Goal: Task Accomplishment & Management: Complete application form

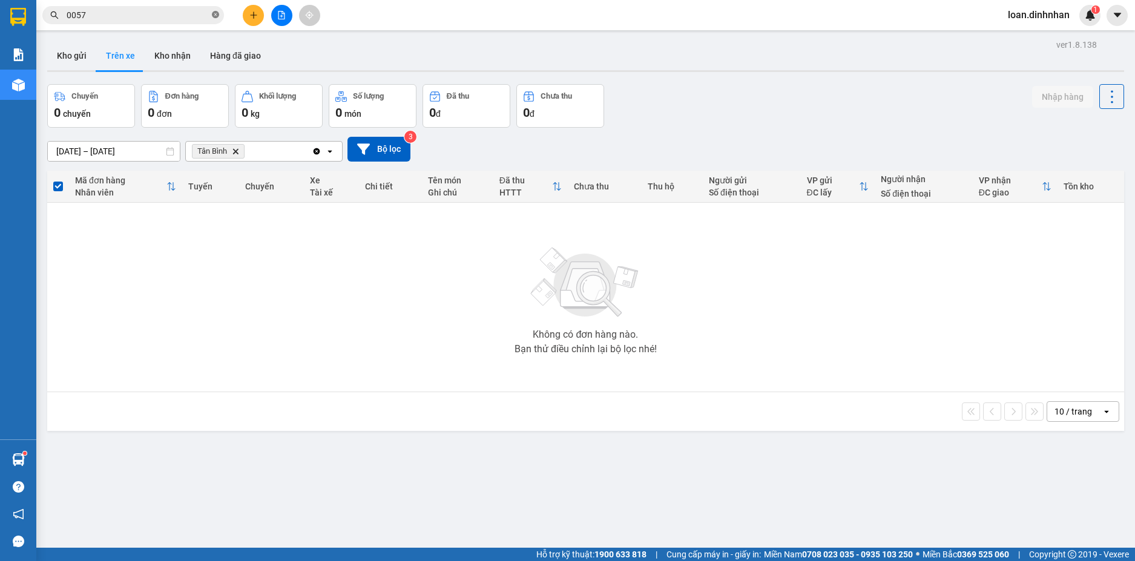
click at [217, 20] on span at bounding box center [215, 15] width 7 height 11
click at [217, 13] on span at bounding box center [215, 14] width 7 height 13
click at [173, 10] on input "text" at bounding box center [138, 14] width 143 height 13
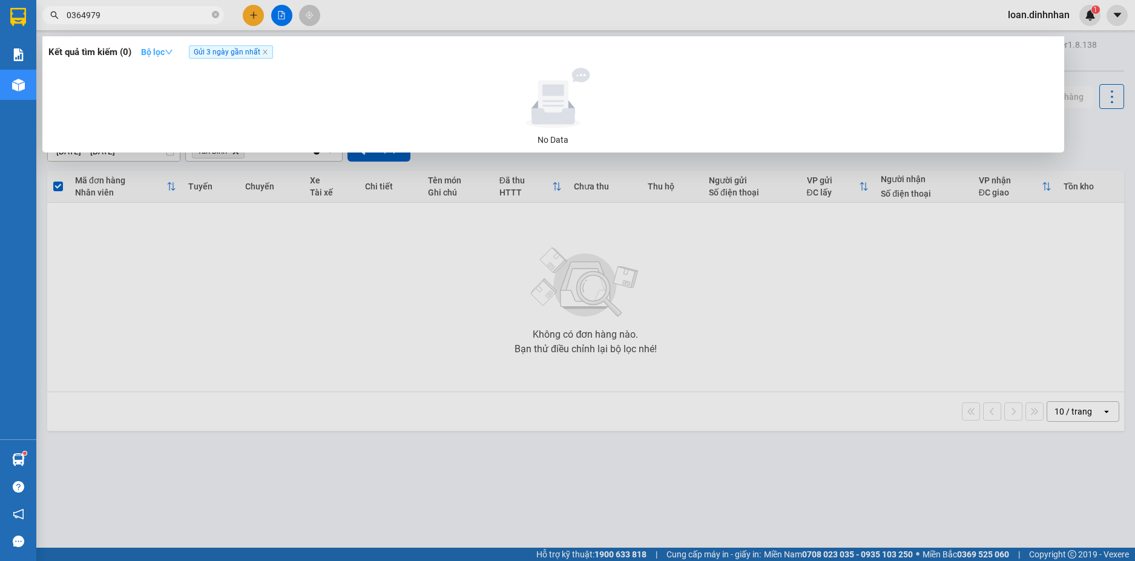
type input "0364979"
click at [170, 50] on icon "down" at bounding box center [169, 52] width 8 height 8
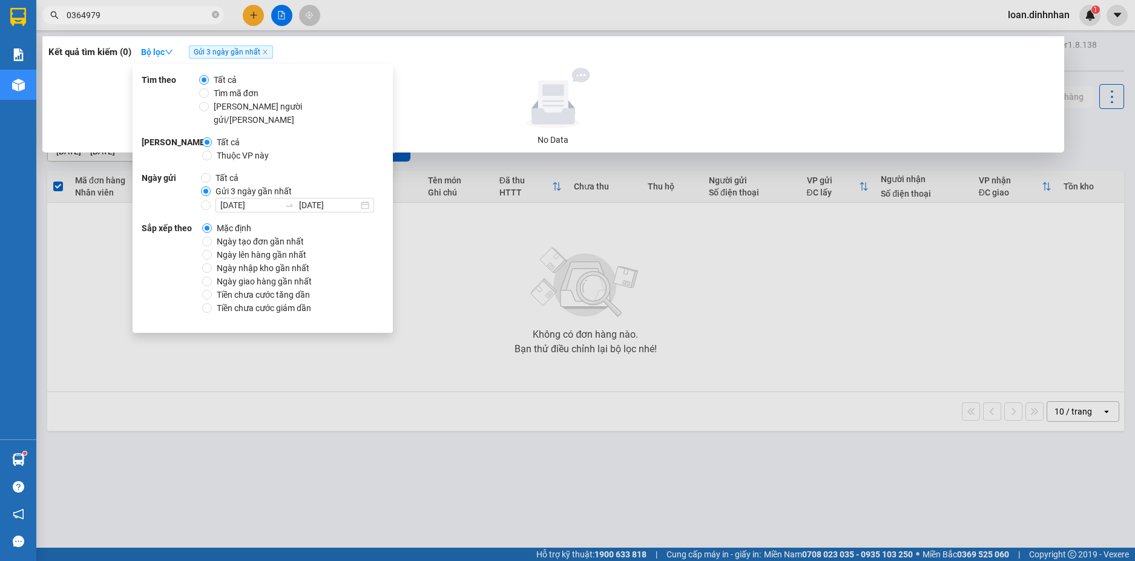
click at [220, 171] on span "Tất cả" at bounding box center [227, 177] width 33 height 13
click at [211, 173] on input "Tất cả" at bounding box center [206, 178] width 10 height 10
radio input "true"
radio input "false"
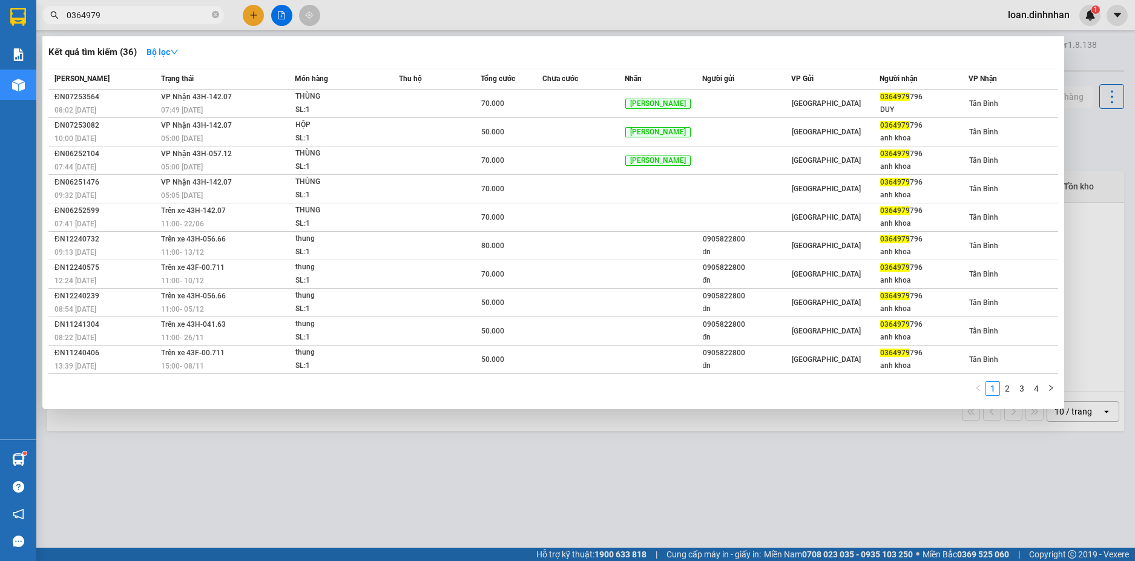
click at [145, 14] on input "0364979" at bounding box center [138, 14] width 143 height 13
type input "0364979796"
click at [174, 50] on icon "down" at bounding box center [174, 52] width 8 height 8
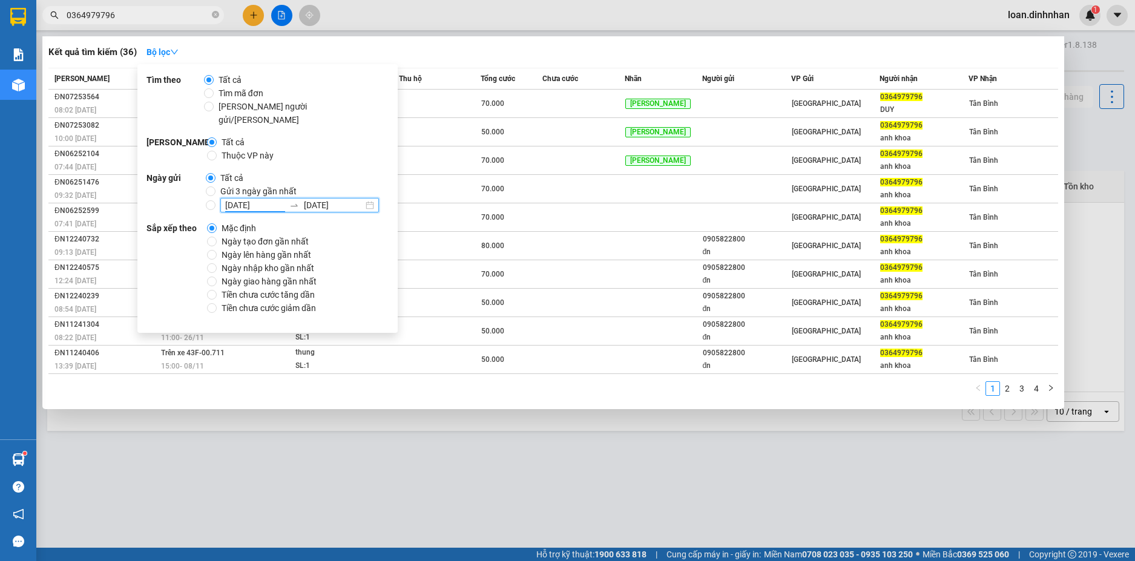
click at [243, 198] on input "[DATE]" at bounding box center [254, 204] width 59 height 13
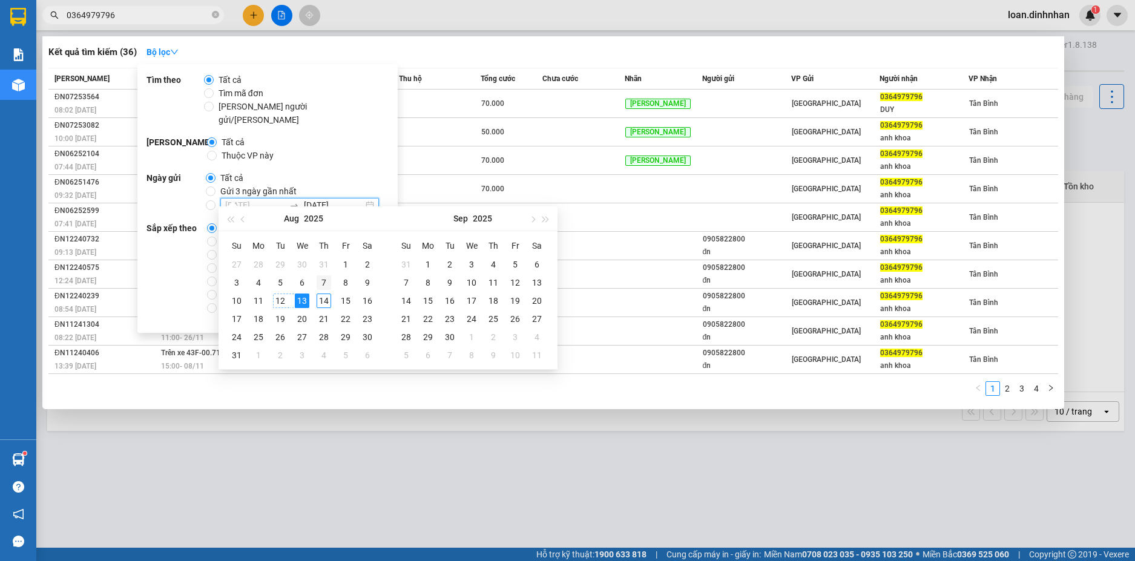
type input "[DATE]"
click at [325, 280] on div "7" at bounding box center [323, 282] width 15 height 15
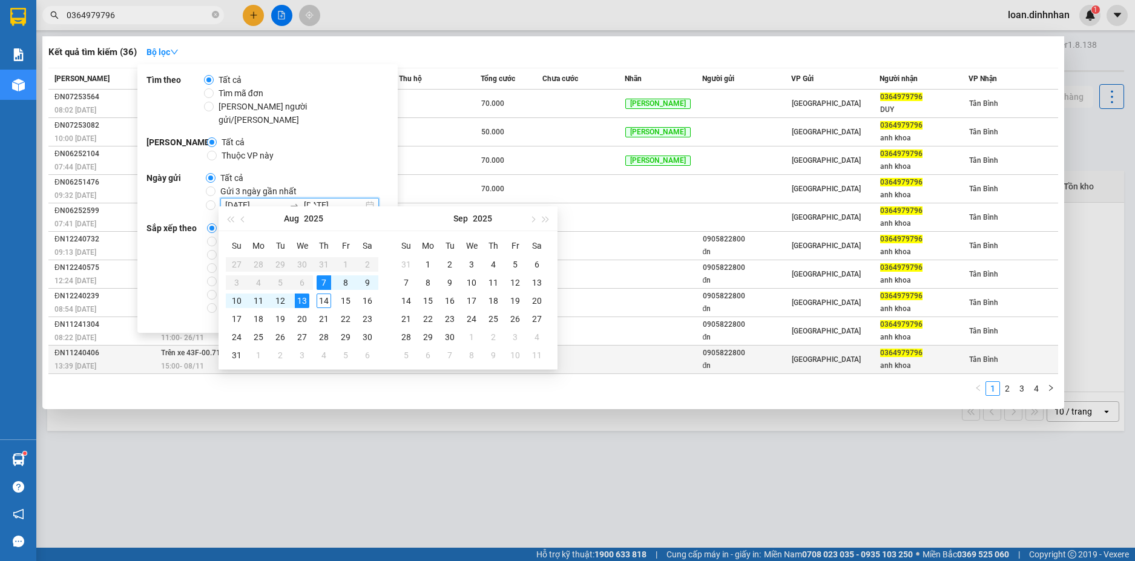
type input "[DATE]"
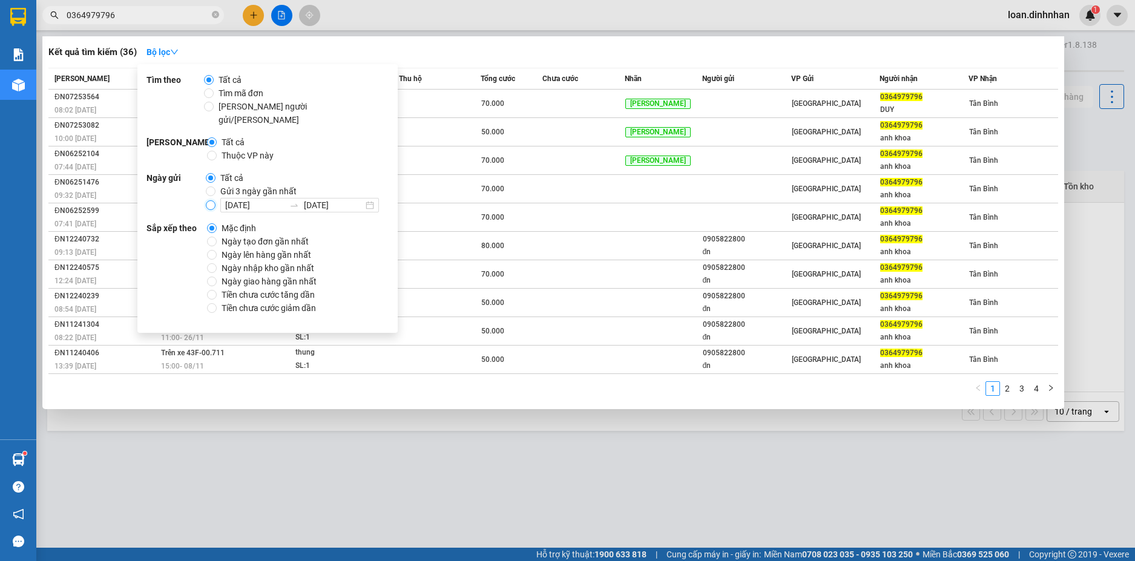
click at [211, 200] on input "[DATE] [DATE]" at bounding box center [211, 205] width 10 height 10
radio input "true"
radio input "false"
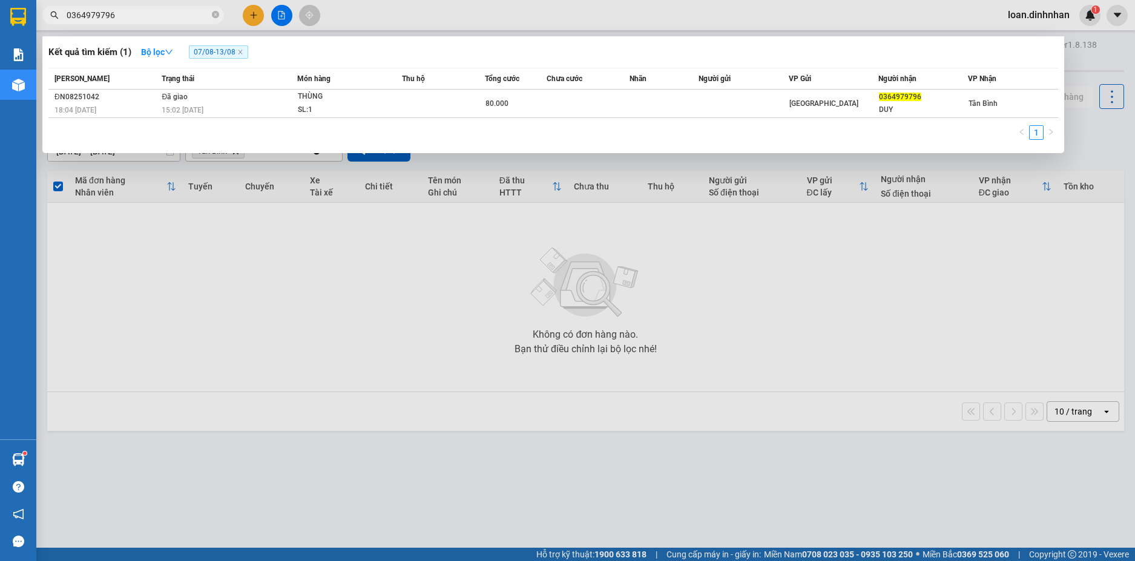
click at [548, 375] on div at bounding box center [567, 280] width 1135 height 561
click at [179, 20] on input "0364979796" at bounding box center [138, 14] width 143 height 13
click at [216, 18] on icon "close-circle" at bounding box center [215, 14] width 7 height 7
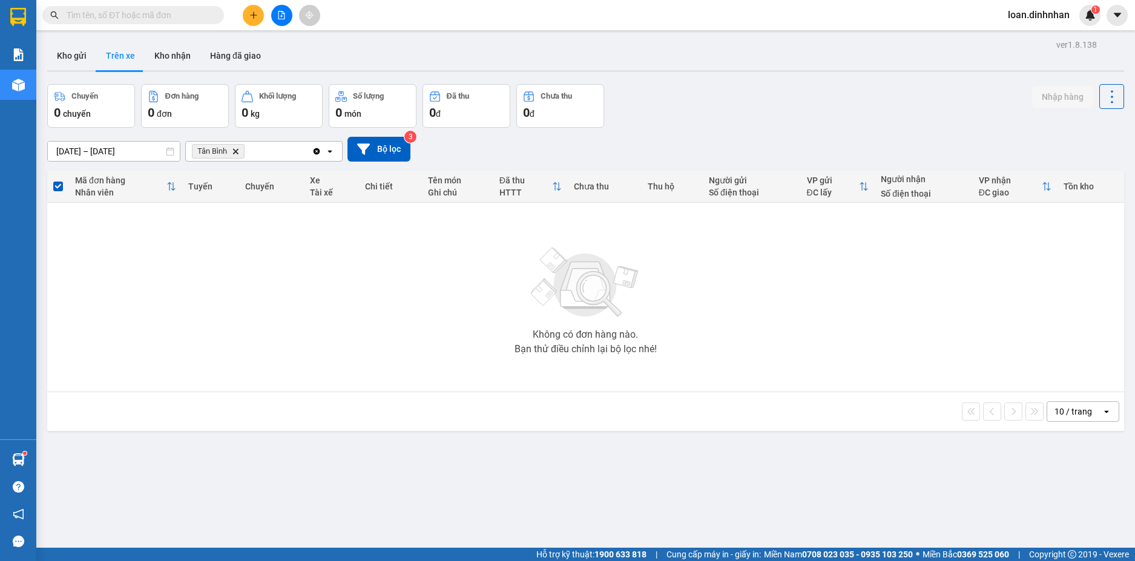
click at [208, 13] on input "text" at bounding box center [138, 14] width 143 height 13
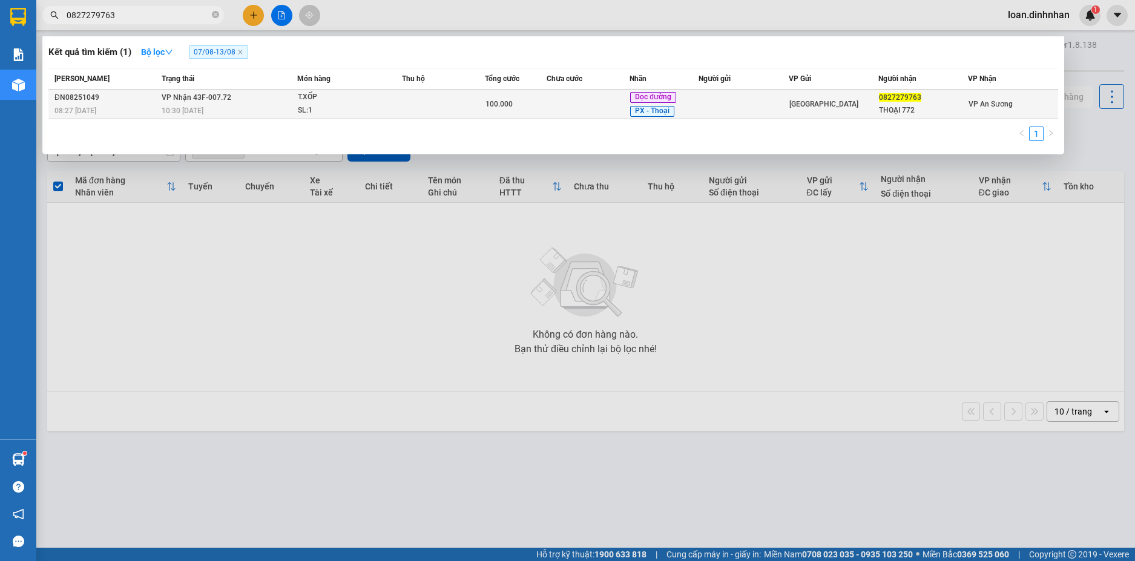
type input "0827279763"
drag, startPoint x: 779, startPoint y: 107, endPoint x: 808, endPoint y: 133, distance: 39.4
click at [779, 108] on td at bounding box center [743, 105] width 90 height 30
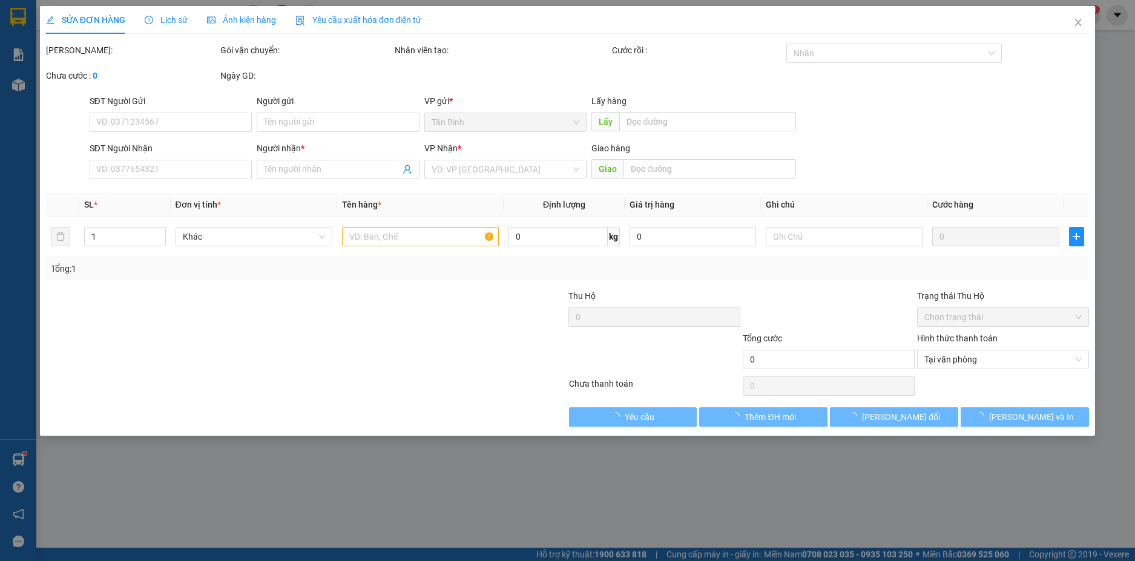
type input "0827279763"
type input "THOẠI 772"
type input "100.000"
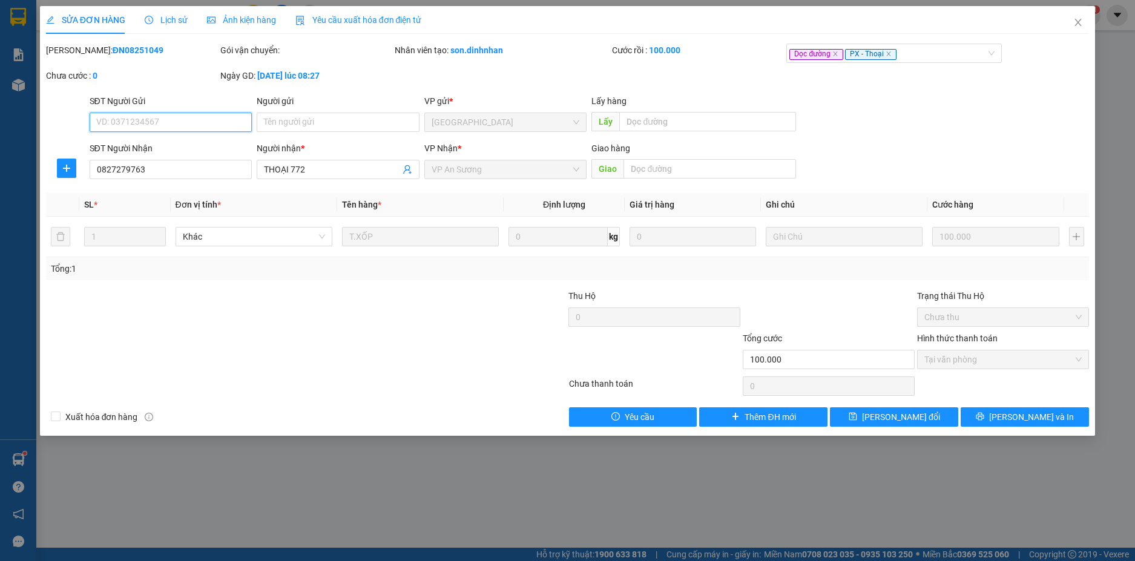
click at [473, 172] on span "VP An Sương" at bounding box center [505, 169] width 148 height 18
drag, startPoint x: 508, startPoint y: 173, endPoint x: 537, endPoint y: 179, distance: 29.0
click at [524, 176] on span "VP An Sương" at bounding box center [505, 169] width 148 height 18
drag, startPoint x: 635, startPoint y: 174, endPoint x: 674, endPoint y: 211, distance: 53.5
click at [641, 175] on input "text" at bounding box center [709, 168] width 172 height 19
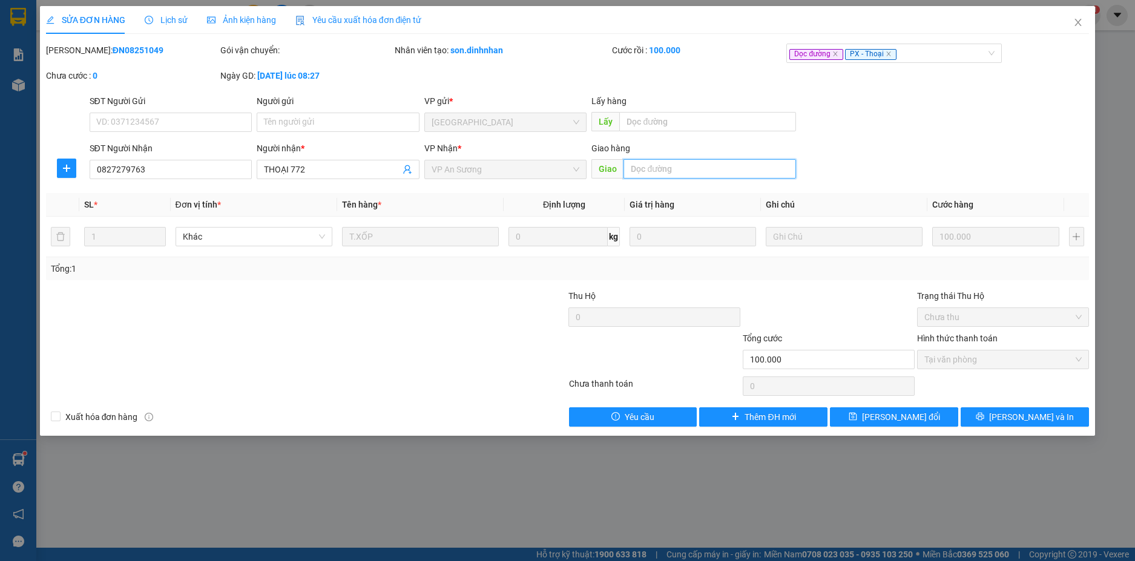
click at [984, 358] on span "Tại văn phòng" at bounding box center [1002, 359] width 157 height 18
click at [1084, 361] on div "Tại văn phòng" at bounding box center [1003, 359] width 172 height 19
click at [1115, 17] on div "SỬA ĐƠN HÀNG Lịch sử [PERSON_NAME] hàng Yêu cầu xuất [PERSON_NAME] điện tử Tota…" at bounding box center [567, 280] width 1135 height 561
click at [1075, 22] on icon "close" at bounding box center [1078, 23] width 10 height 10
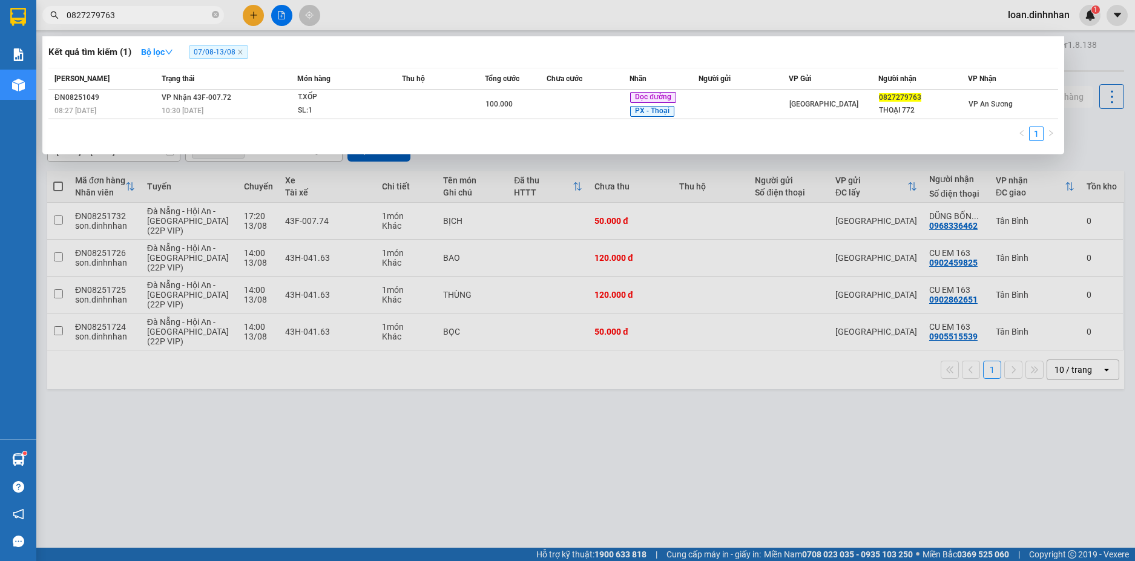
click at [210, 12] on span "0827279763" at bounding box center [133, 15] width 182 height 18
click at [217, 12] on icon "close-circle" at bounding box center [215, 14] width 7 height 7
type input "0983"
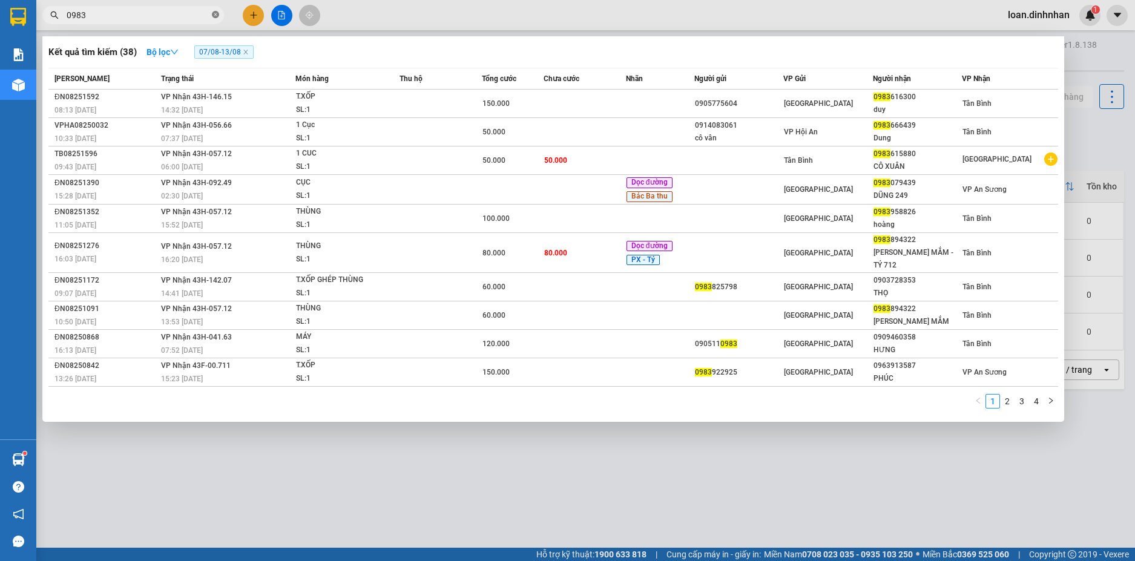
click at [212, 17] on icon "close-circle" at bounding box center [215, 14] width 7 height 7
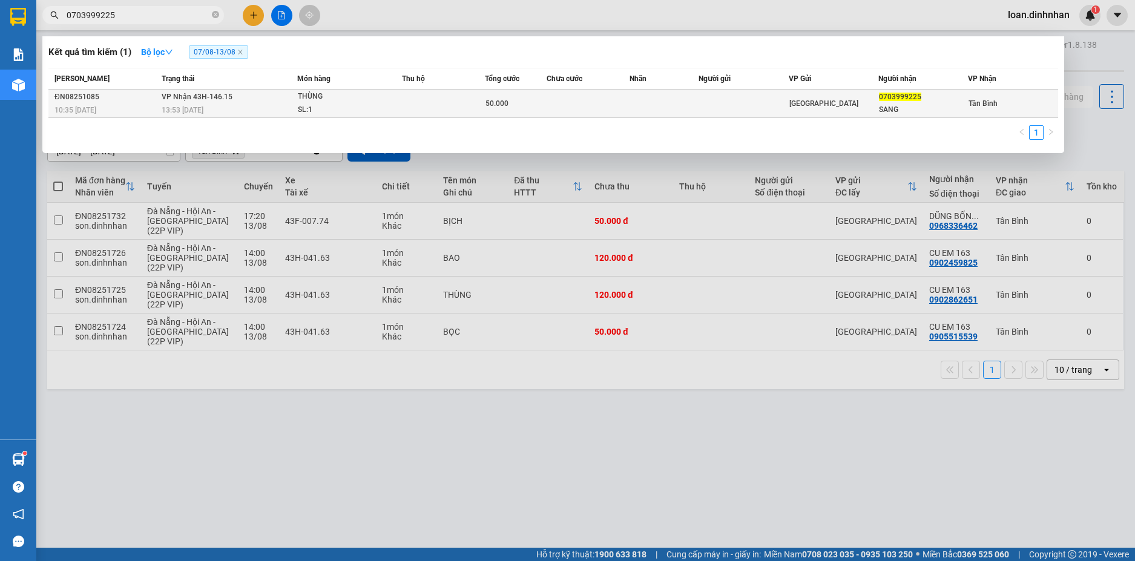
type input "0703999225"
click at [654, 100] on td at bounding box center [663, 104] width 69 height 28
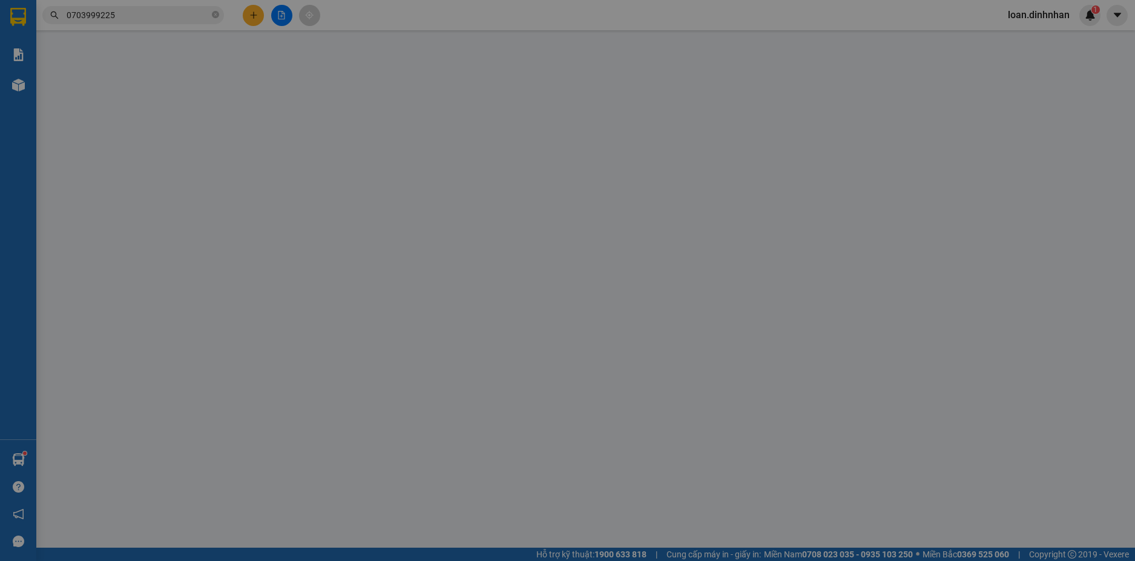
type input "0703999225"
type input "SANG"
type input "50.000"
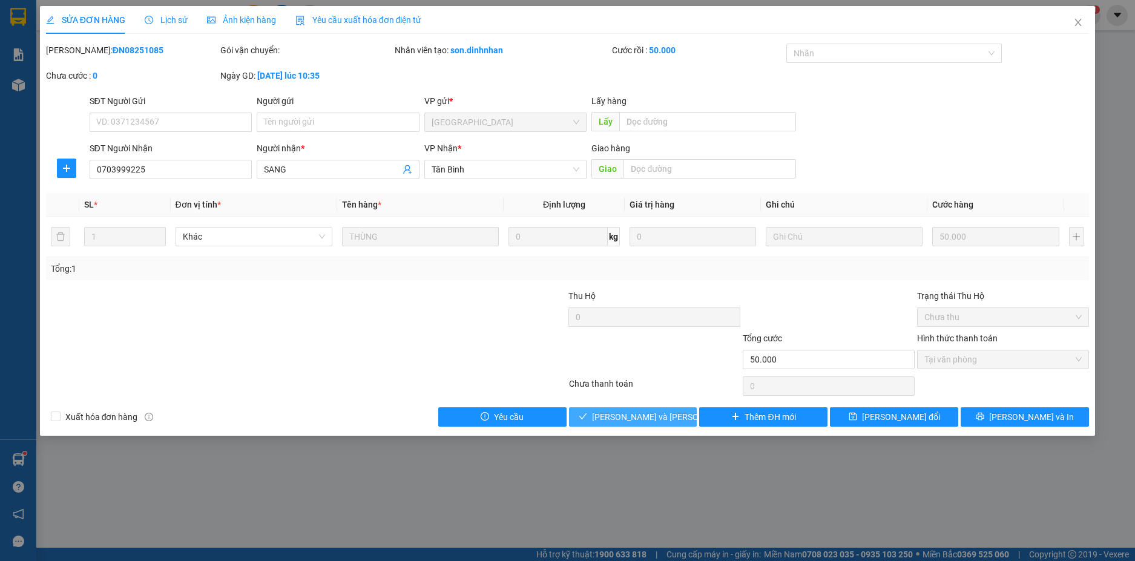
click at [662, 418] on span "[PERSON_NAME] và [PERSON_NAME] hàng" at bounding box center [673, 416] width 163 height 13
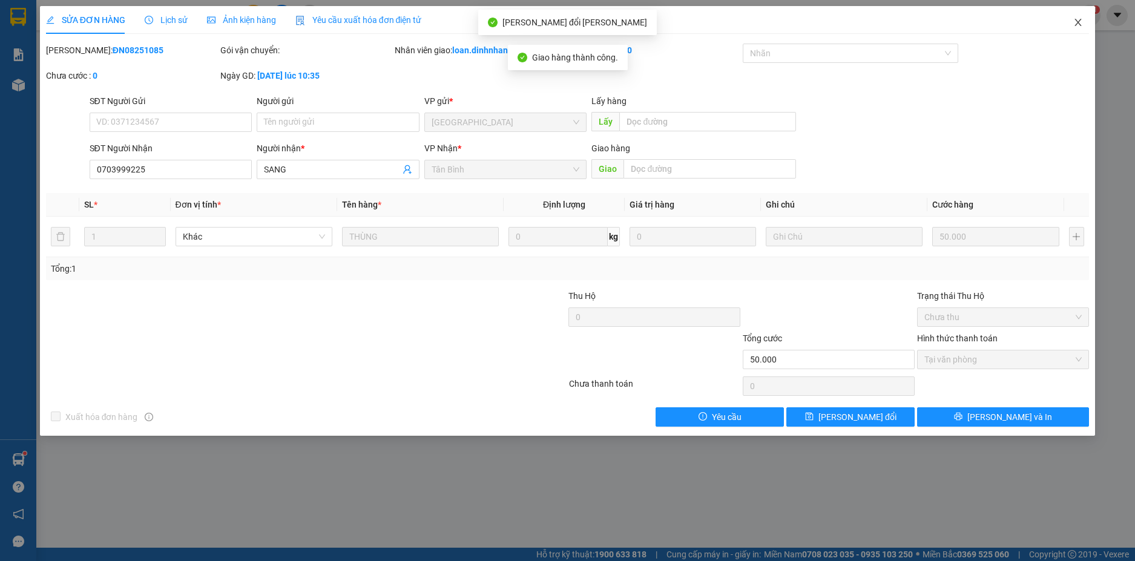
click at [1078, 24] on icon "close" at bounding box center [1078, 22] width 7 height 7
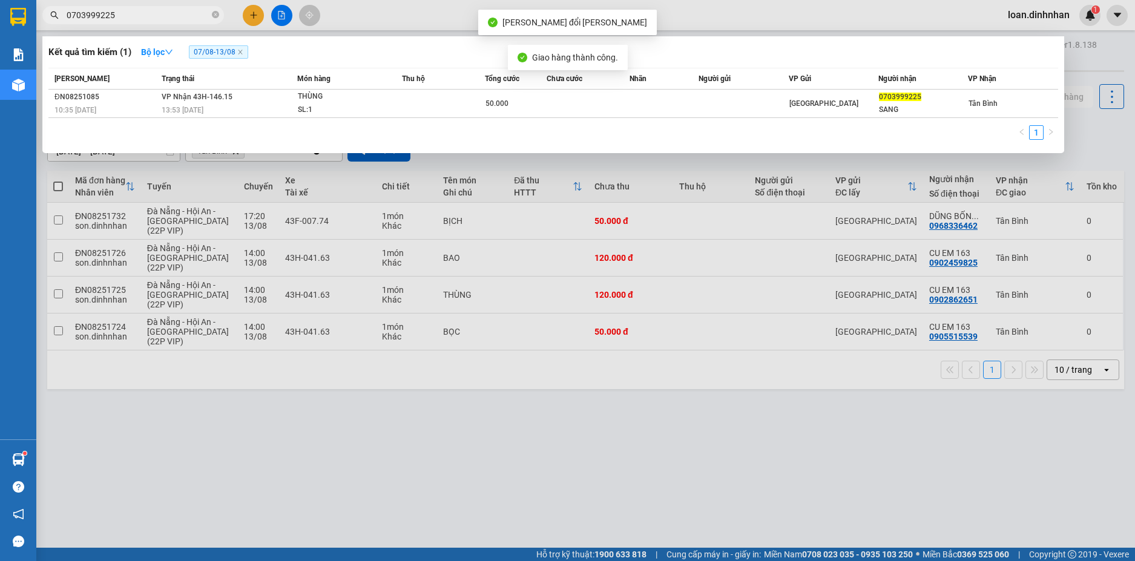
click at [166, 17] on input "0703999225" at bounding box center [138, 14] width 143 height 13
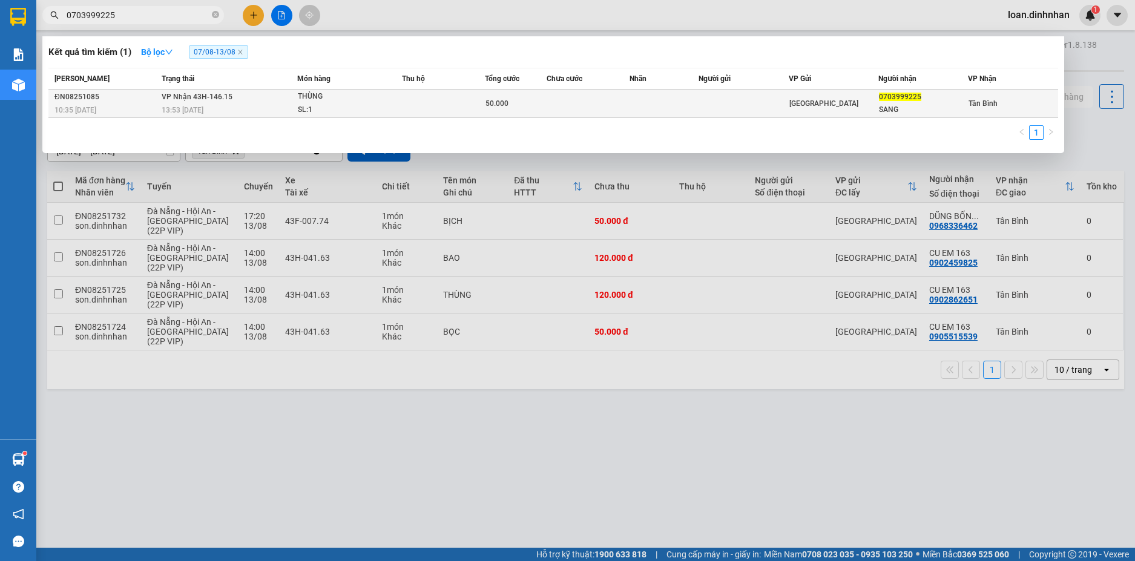
click at [180, 96] on span "[PERSON_NAME] 43H-146.15" at bounding box center [197, 97] width 71 height 8
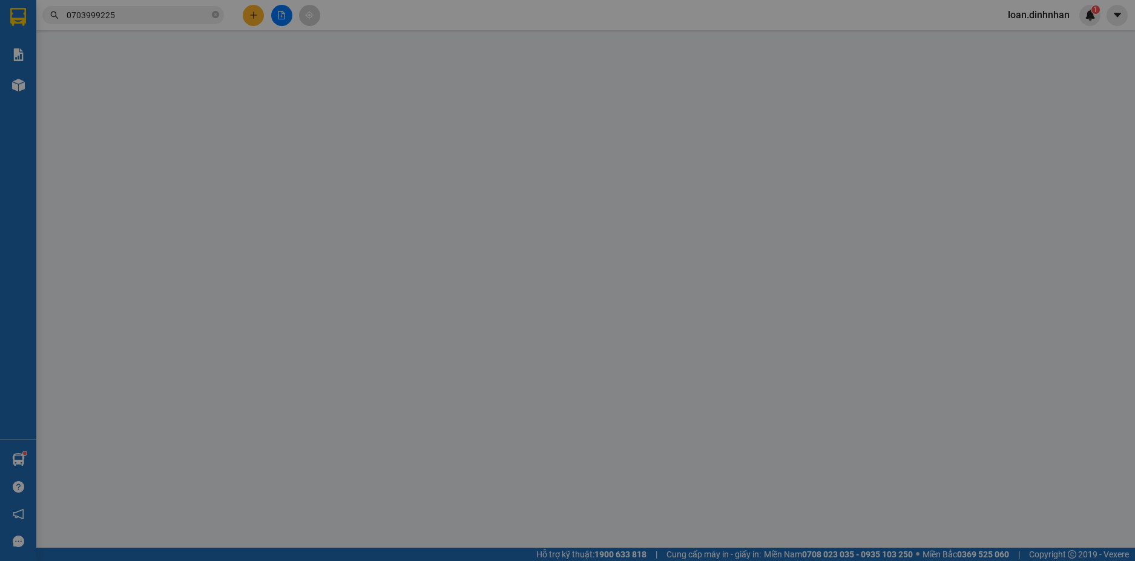
type input "0703999225"
type input "SANG"
type input "50.000"
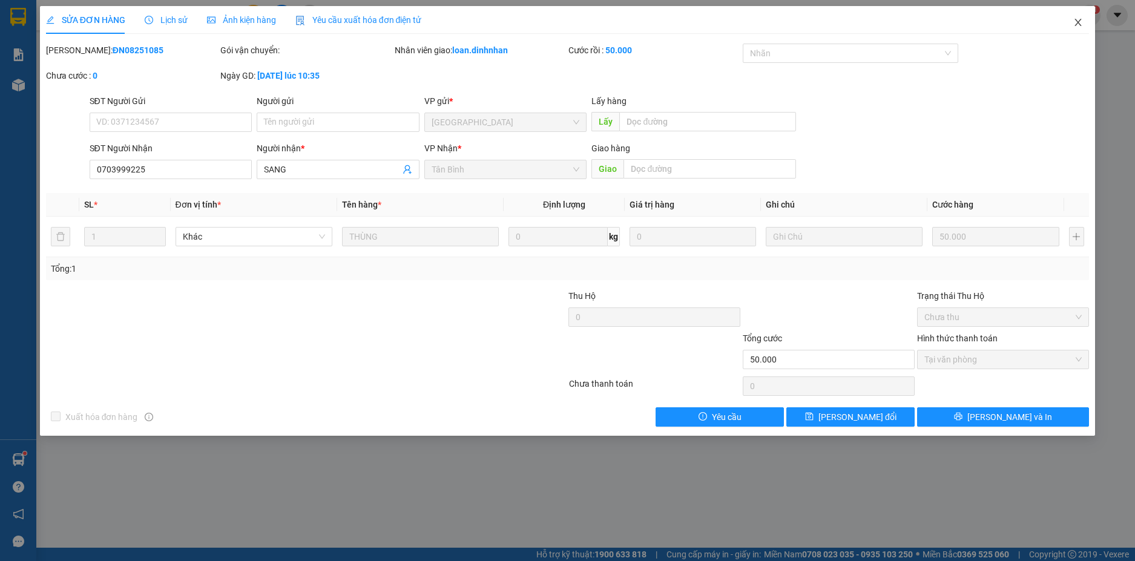
drag, startPoint x: 1080, startPoint y: 29, endPoint x: 733, endPoint y: 17, distance: 346.9
click at [1076, 28] on span "Close" at bounding box center [1078, 23] width 34 height 34
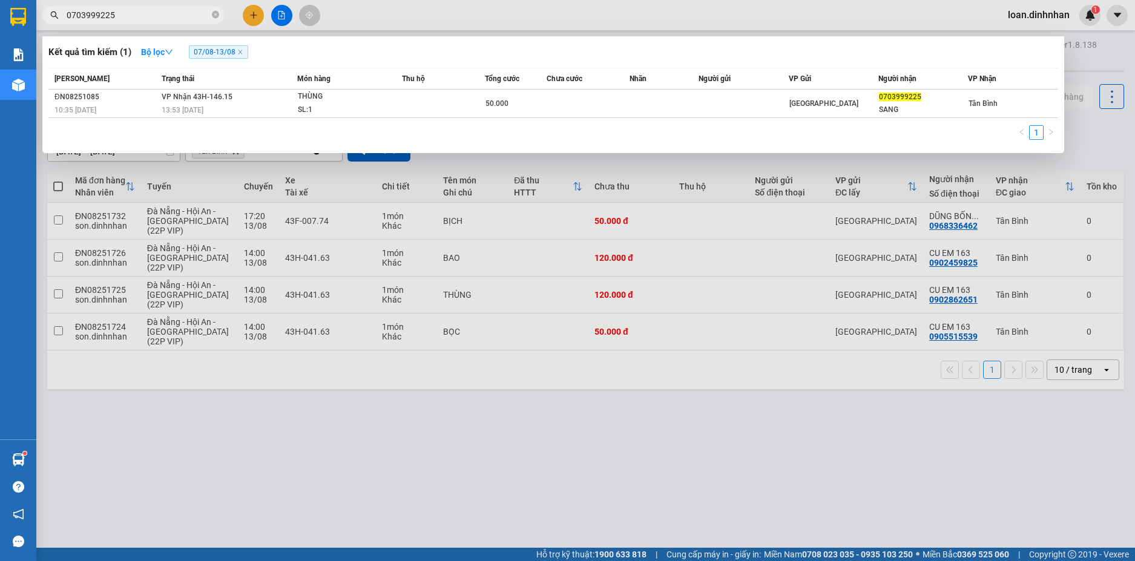
click at [184, 16] on input "0703999225" at bounding box center [138, 14] width 143 height 13
click at [217, 17] on icon "close-circle" at bounding box center [215, 14] width 7 height 7
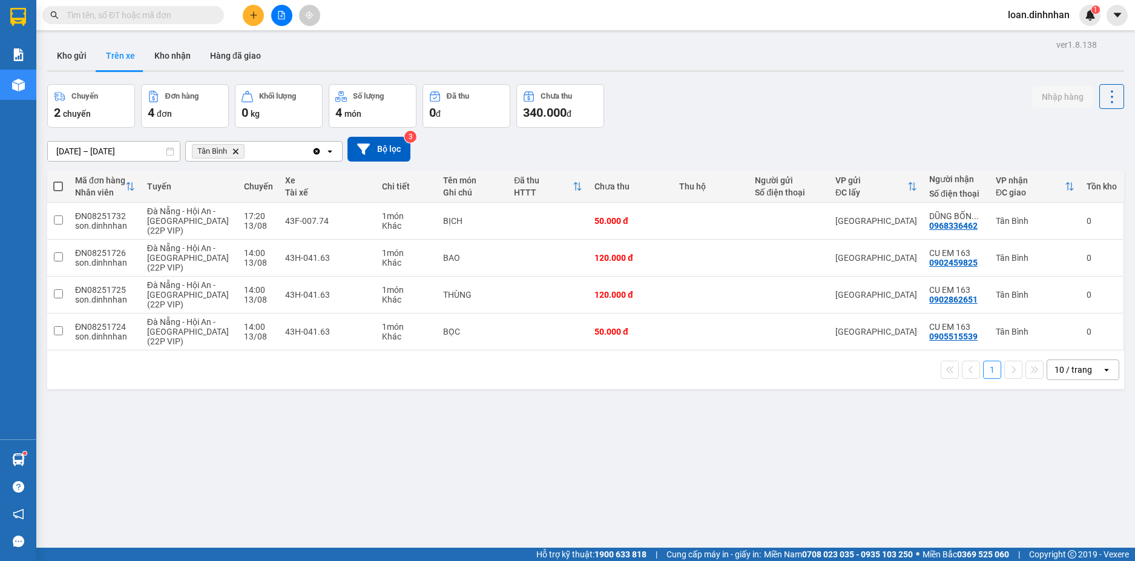
click at [205, 16] on input "text" at bounding box center [138, 14] width 143 height 13
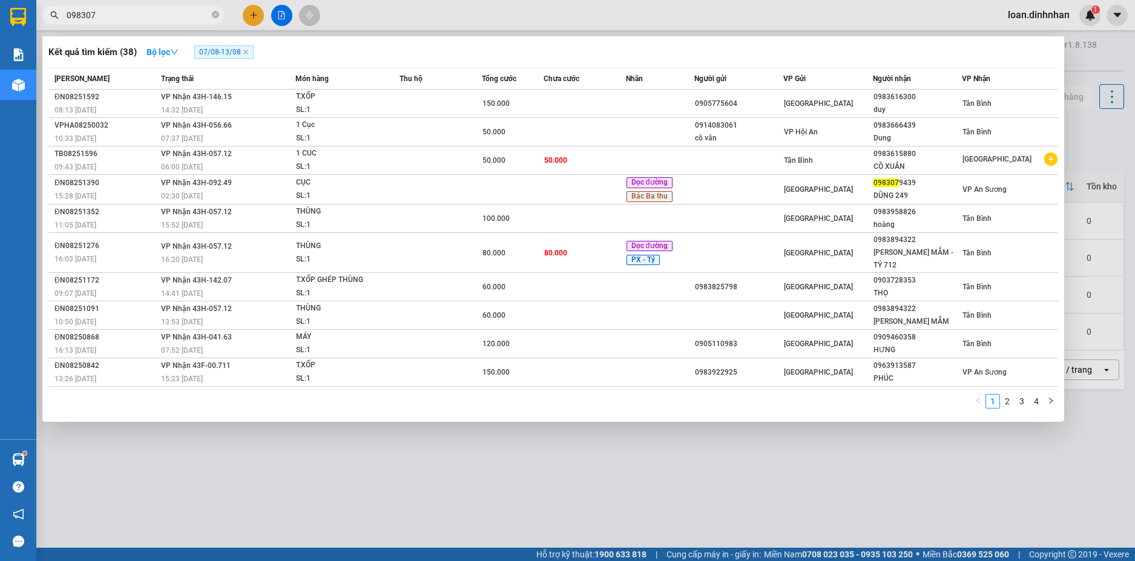
type input "0983078"
